Goal: Task Accomplishment & Management: Manage account settings

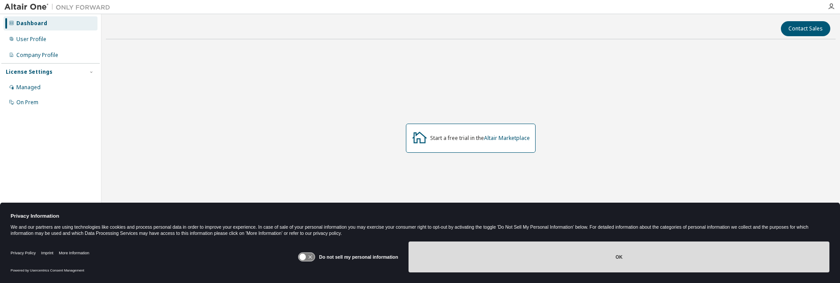
click at [617, 254] on button "OK" at bounding box center [618, 256] width 421 height 31
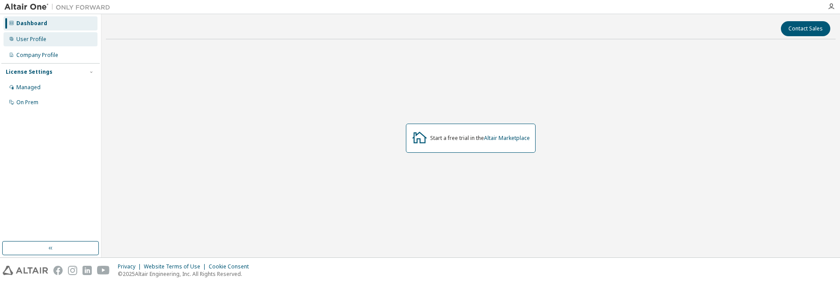
click at [40, 38] on div "User Profile" at bounding box center [31, 39] width 30 height 7
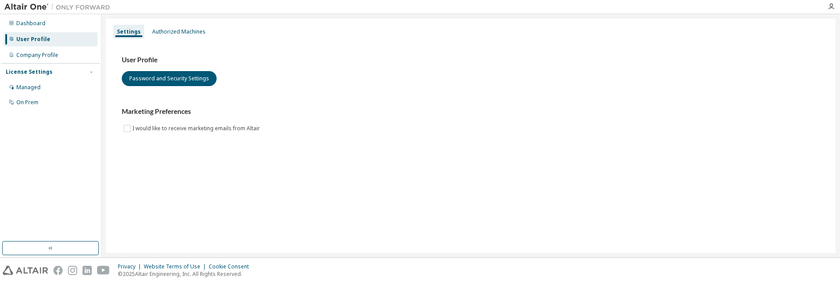
click at [608, 130] on div "Marketing Preferences I would like to receive marketing emails from Altair" at bounding box center [471, 120] width 698 height 26
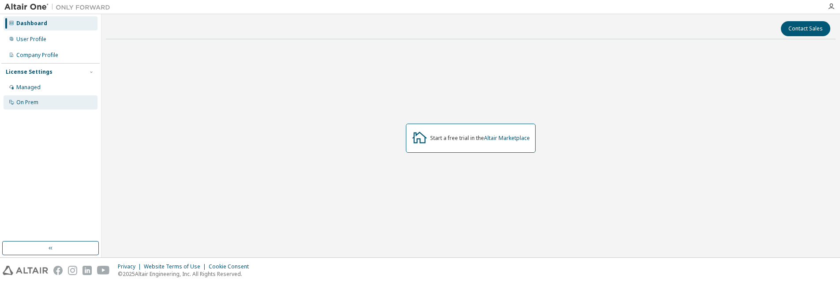
click at [44, 103] on div "On Prem" at bounding box center [51, 102] width 94 height 14
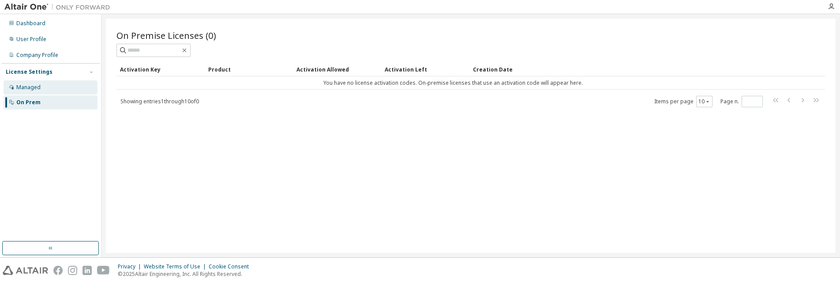
click at [32, 90] on div "Managed" at bounding box center [28, 87] width 24 height 7
